Goal: Information Seeking & Learning: Check status

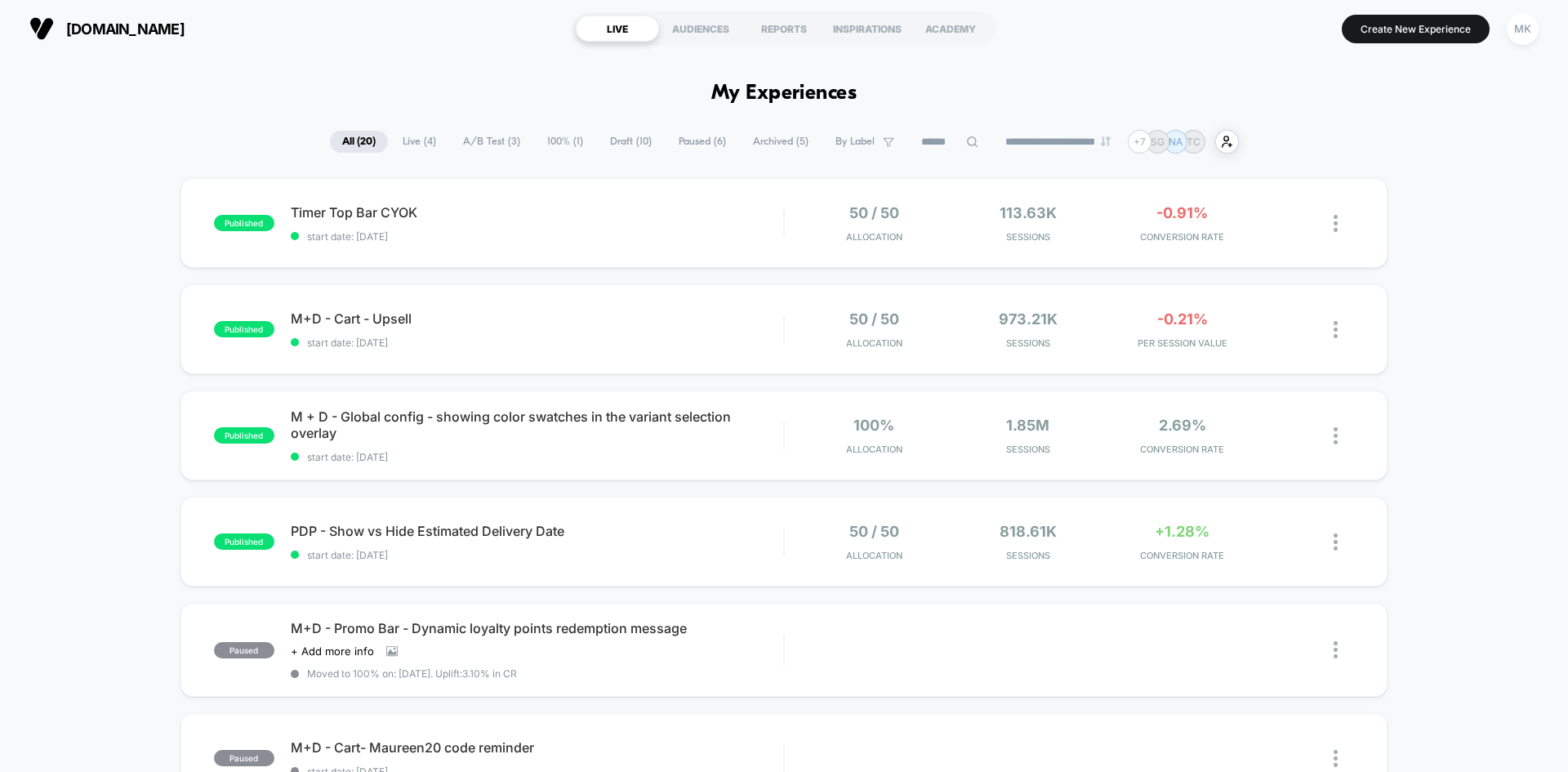
click at [703, 215] on span "Timer Top Bar CYOK Click to edit experience details" at bounding box center [537, 213] width 493 height 17
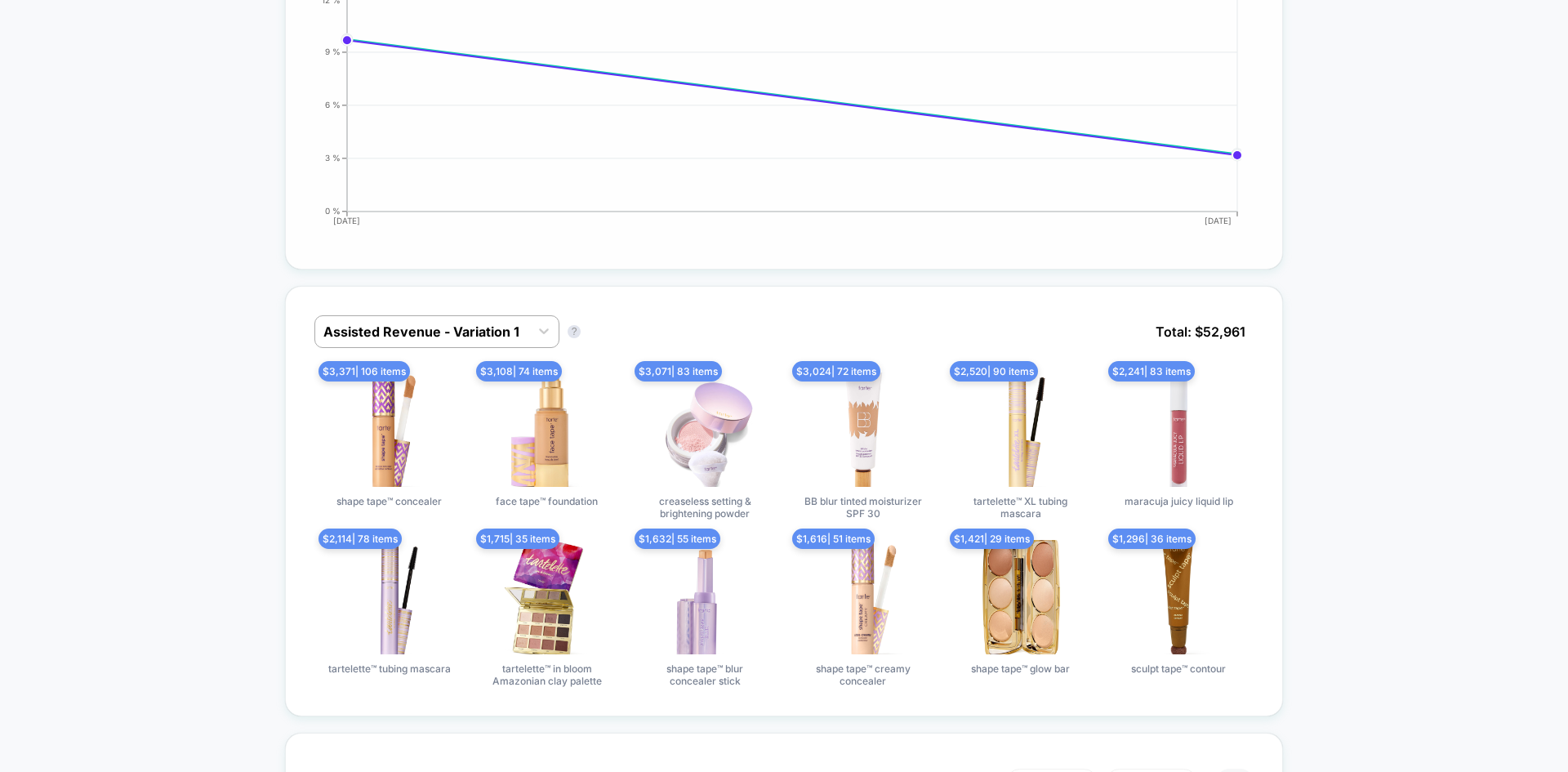
scroll to position [829, 0]
click at [535, 326] on div at bounding box center [544, 330] width 29 height 29
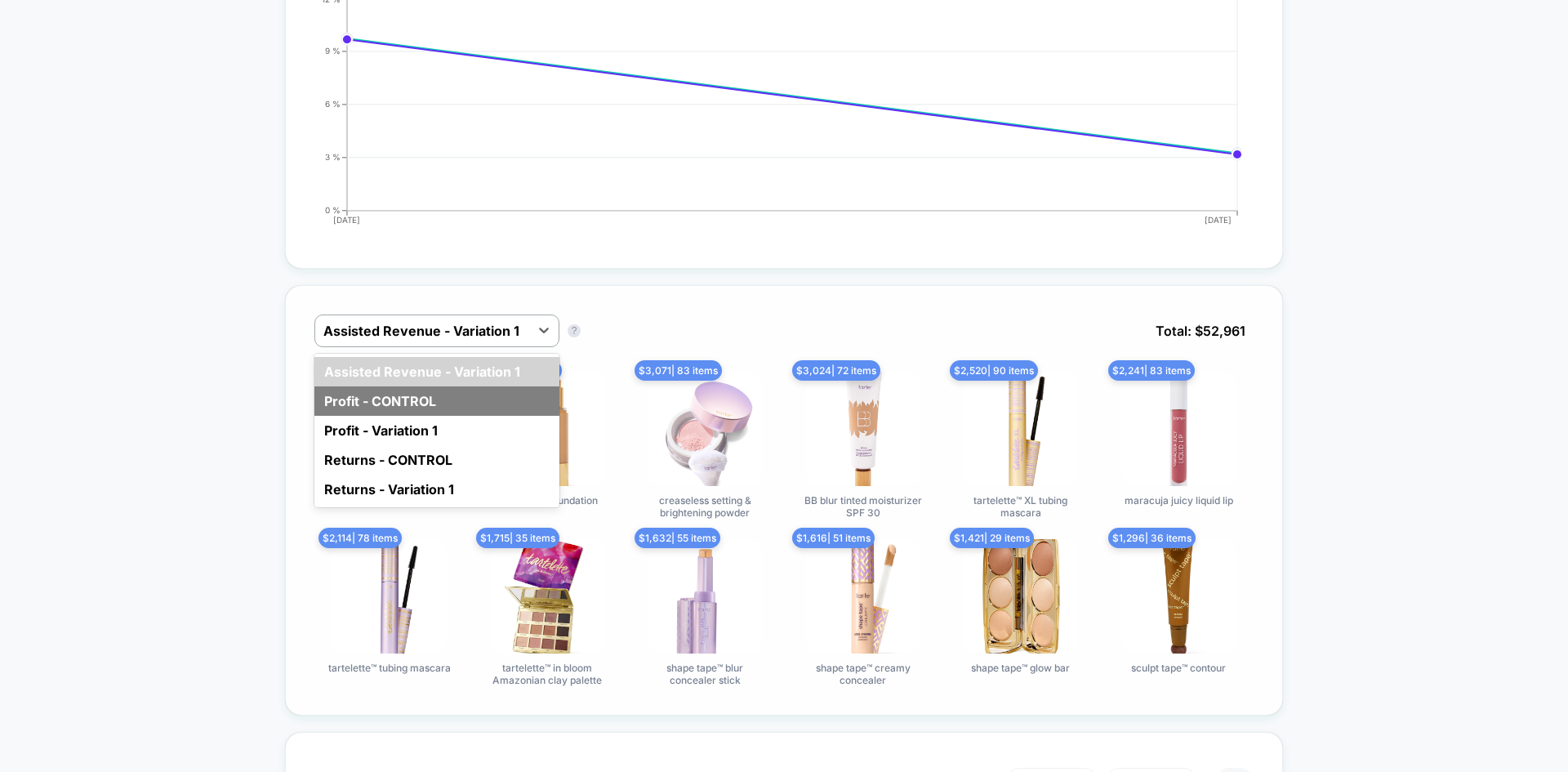
click at [493, 403] on div "Profit - CONTROL" at bounding box center [437, 401] width 245 height 29
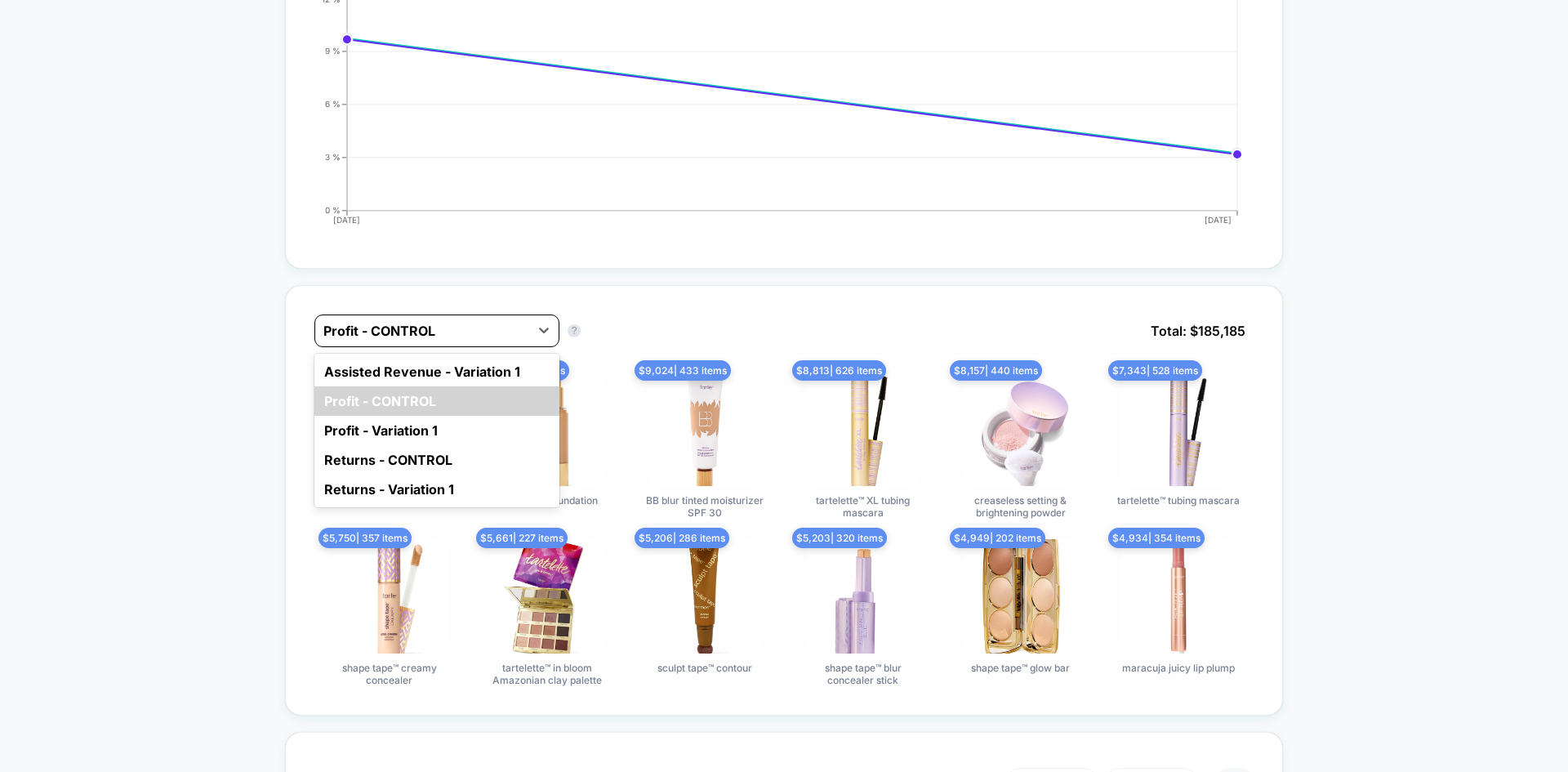
click at [517, 330] on div at bounding box center [422, 330] width 197 height 19
click at [505, 364] on div "Assisted Revenue - Variation 1" at bounding box center [437, 372] width 245 height 29
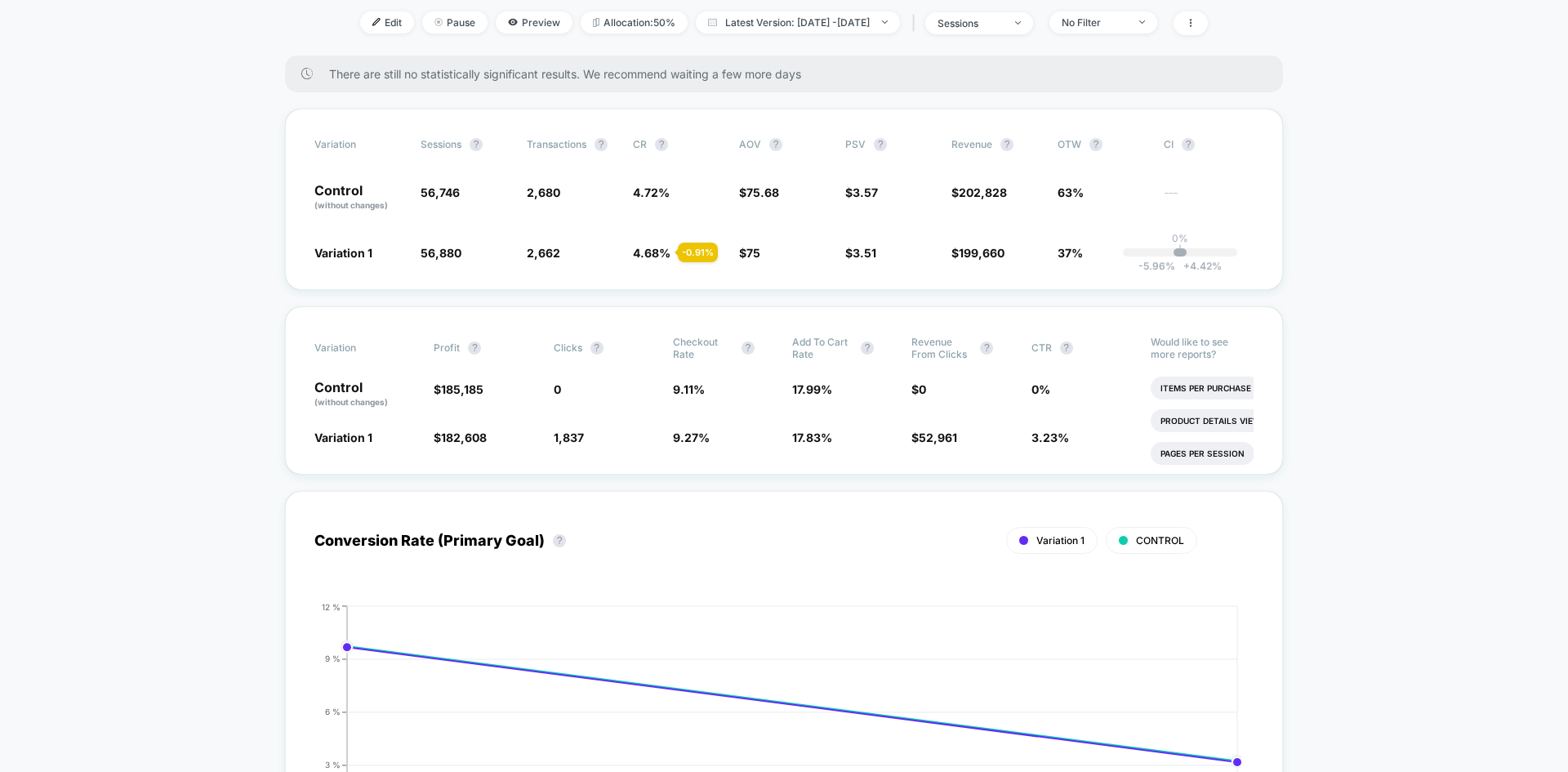
scroll to position [0, 0]
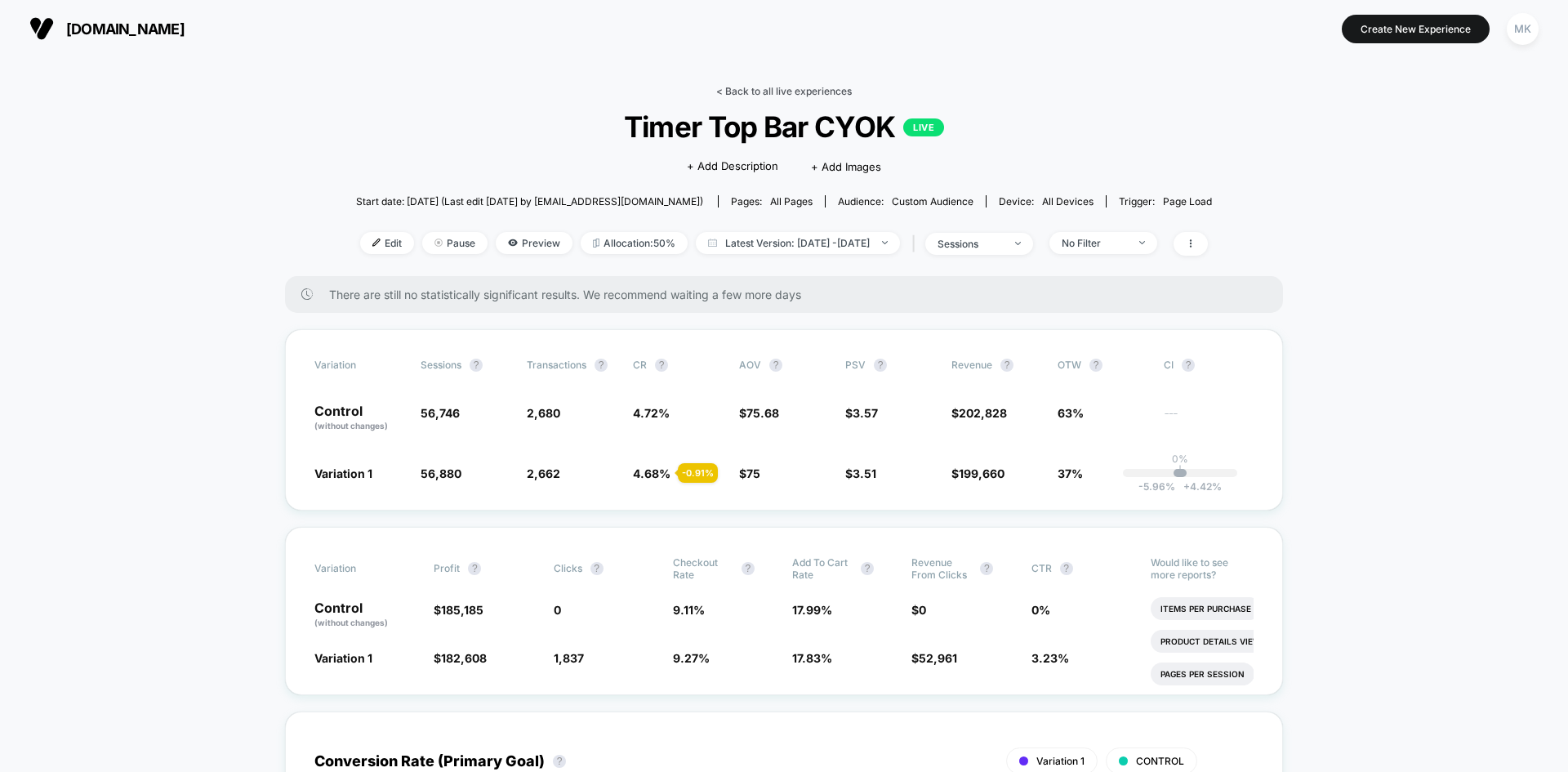
click at [770, 91] on link "< Back to all live experiences" at bounding box center [784, 91] width 136 height 12
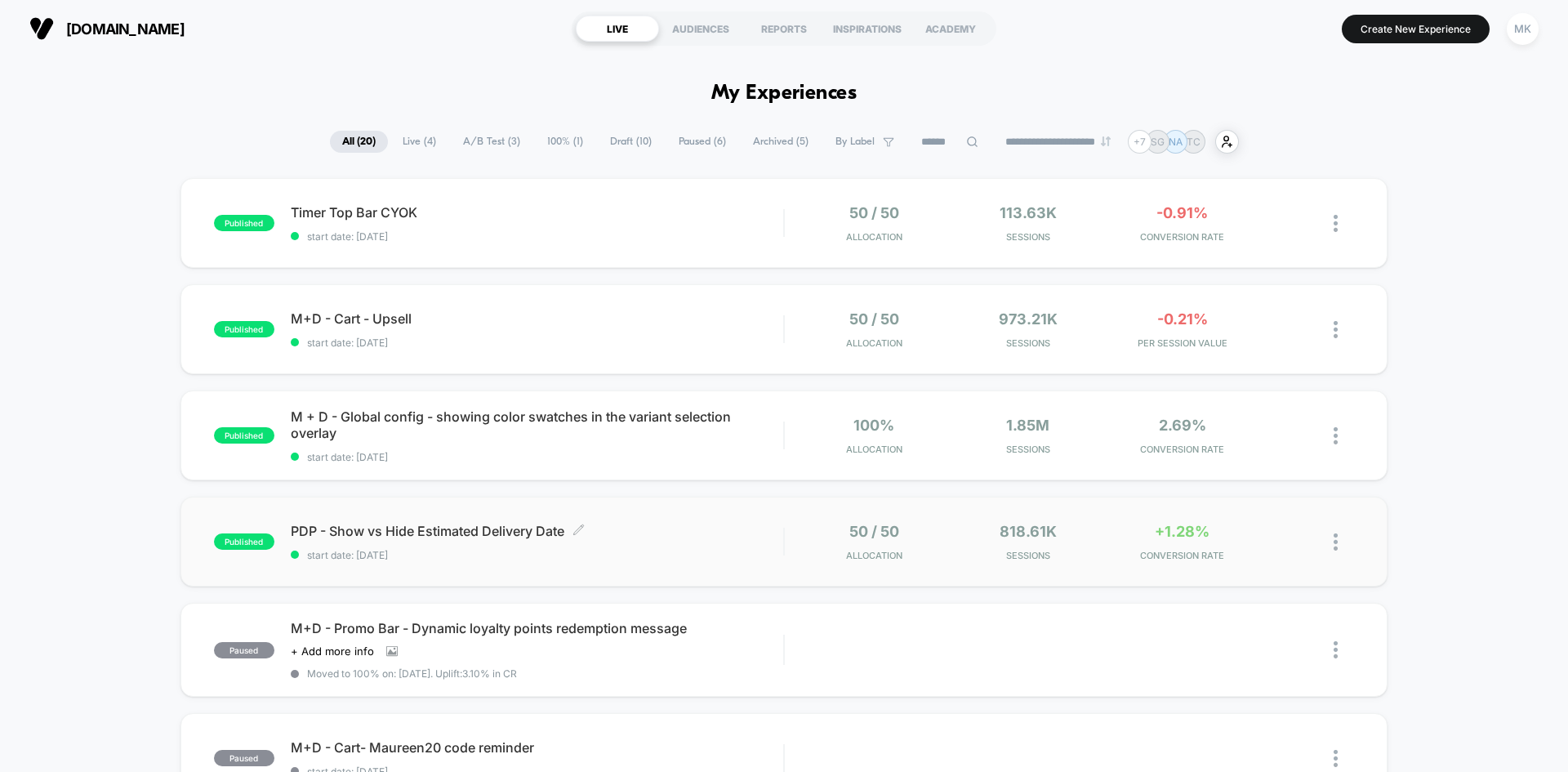
click at [606, 543] on div "PDP - Show vs Hide Estimated Delivery Date Click to edit experience details Cli…" at bounding box center [537, 543] width 493 height 39
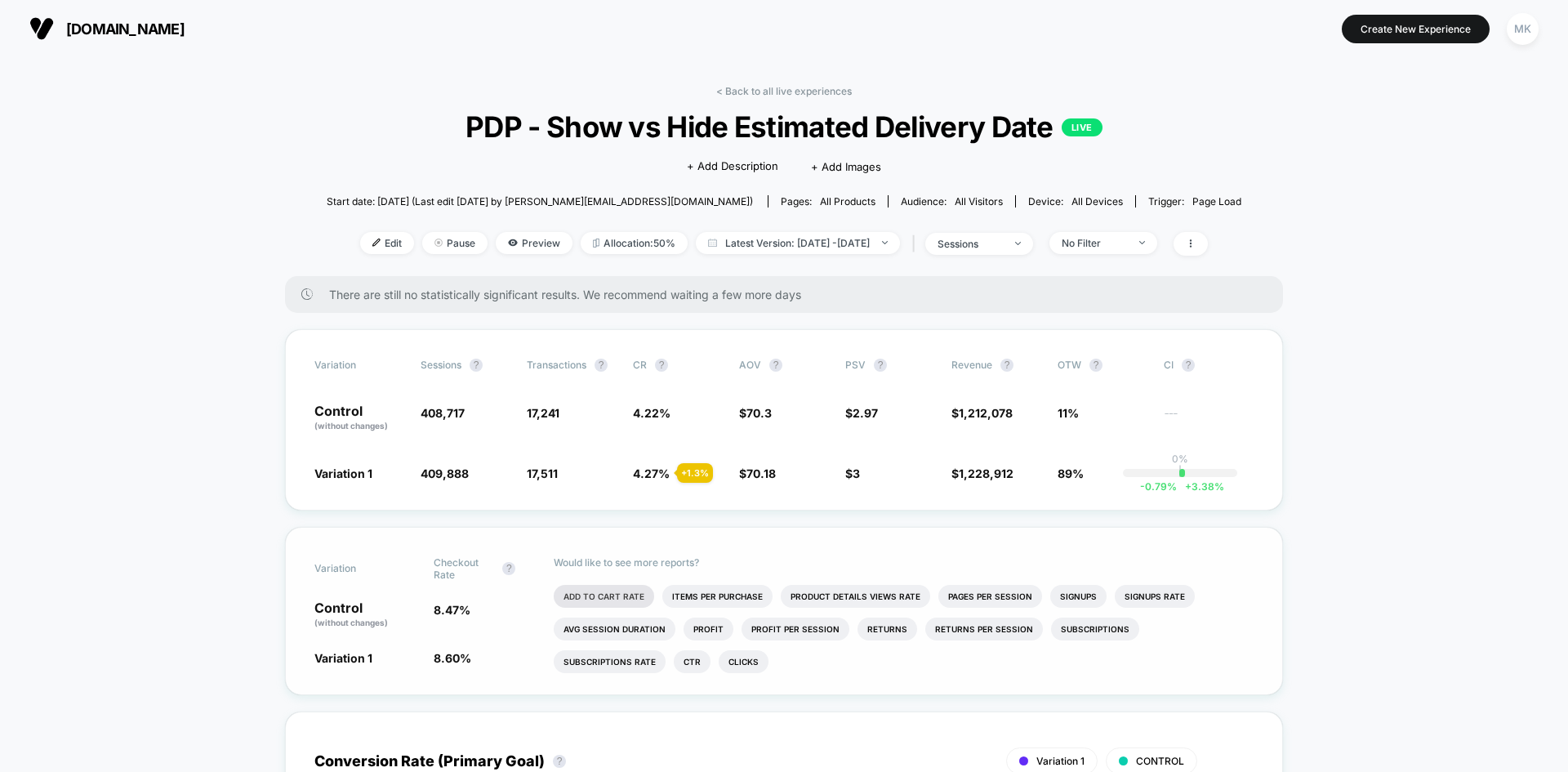
click at [608, 605] on li "Add To Cart Rate" at bounding box center [604, 596] width 100 height 23
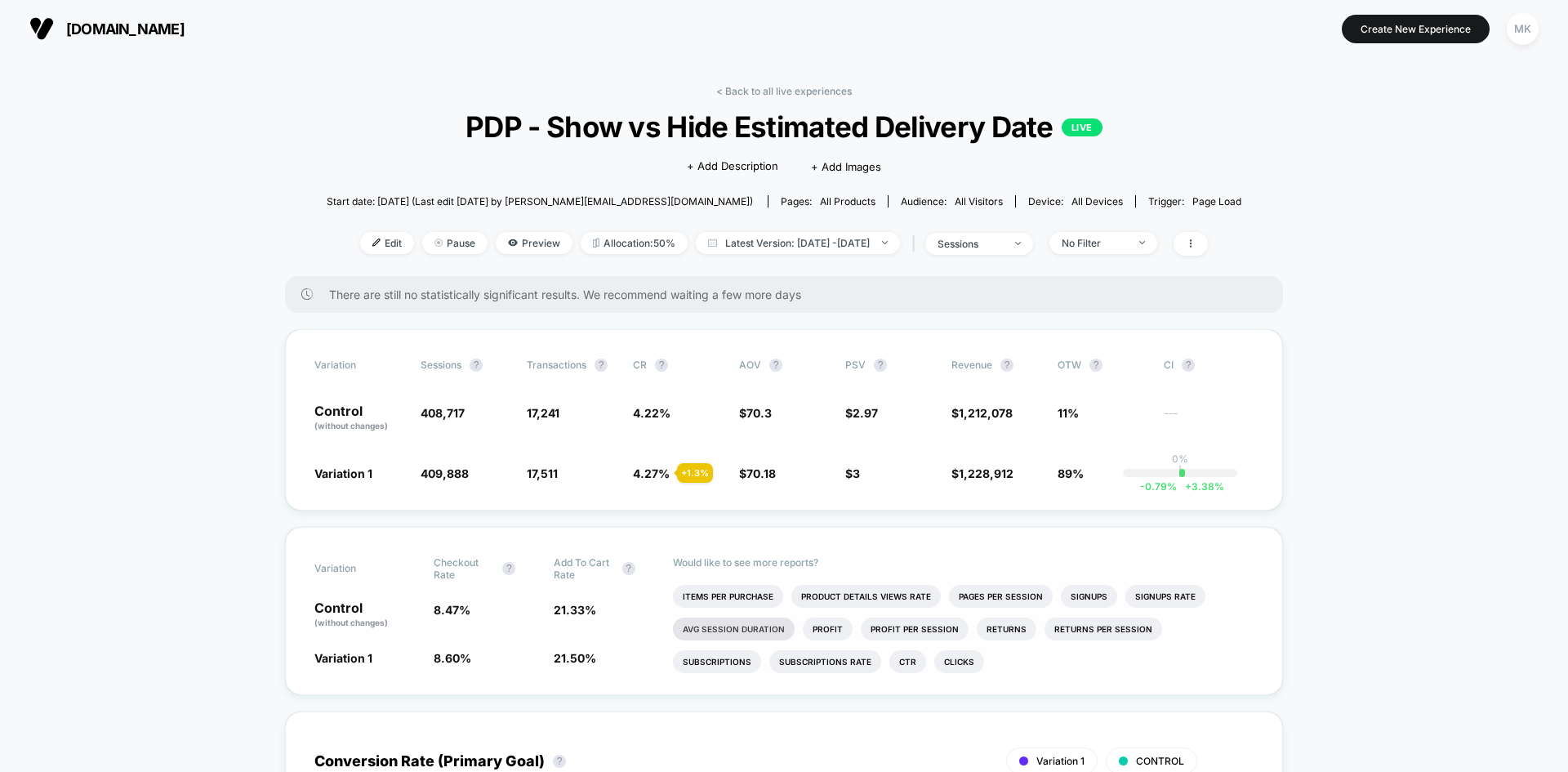
click at [775, 629] on li "Avg Session Duration" at bounding box center [733, 629] width 122 height 23
